Goal: Share content

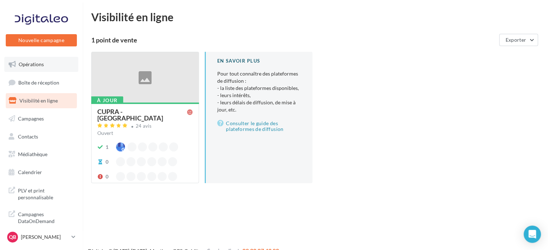
click at [50, 58] on link "Opérations" at bounding box center [41, 64] width 74 height 15
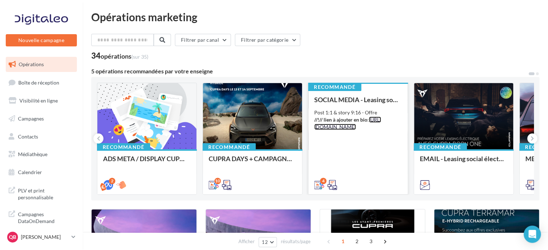
click at [375, 125] on link "[URL][DOMAIN_NAME]" at bounding box center [347, 122] width 67 height 13
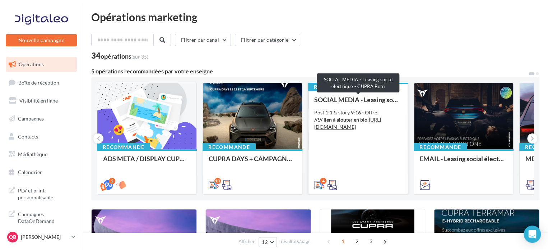
click at [358, 101] on div "SOCIAL MEDIA - Leasing social électrique - CUPRA Born" at bounding box center [358, 99] width 88 height 7
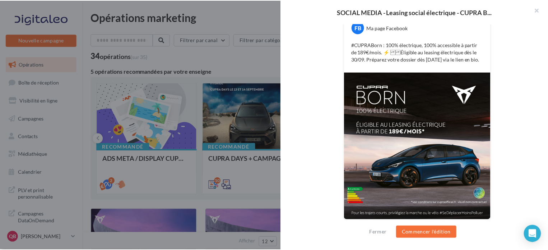
scroll to position [149, 0]
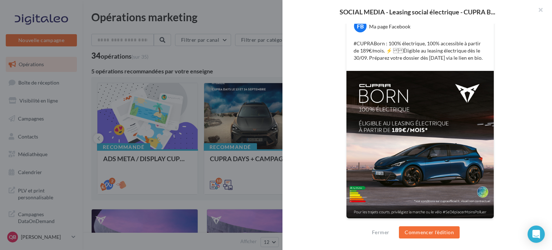
click at [501, 71] on div "FB Ma page Facebook #CUPRABorn : 100% électrique, 100% accessible à partir de 1…" at bounding box center [419, 111] width 229 height 234
drag, startPoint x: 474, startPoint y: 57, endPoint x: 343, endPoint y: 45, distance: 131.7
click at [343, 45] on div "FB Ma page Facebook #CUPRABorn : 100% électrique, 100% accessible à partir de 1…" at bounding box center [419, 111] width 229 height 234
copy p "#CUPRABorn : 100% électrique, 100% accessible à partir de 189€/mois. ⚡️ Éligi…"
click at [198, 168] on div at bounding box center [276, 125] width 552 height 250
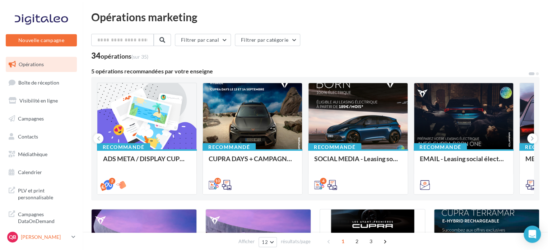
click at [45, 234] on p "[PERSON_NAME]" at bounding box center [45, 236] width 48 height 7
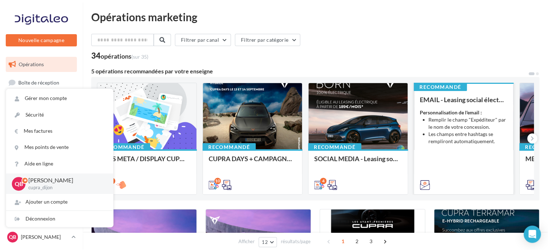
click at [476, 134] on li "Les champs entre hashtags se rempliront automatiquement." at bounding box center [468, 137] width 79 height 14
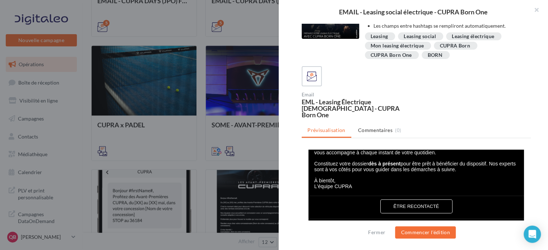
scroll to position [144, 0]
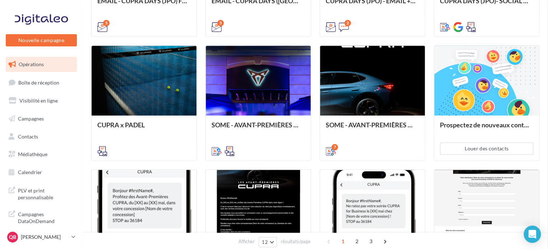
click at [50, 236] on p "[PERSON_NAME]" at bounding box center [45, 236] width 48 height 7
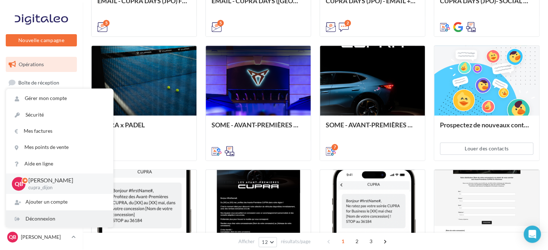
click at [52, 218] on div "Déconnexion" at bounding box center [59, 219] width 107 height 16
